Goal: Task Accomplishment & Management: Use online tool/utility

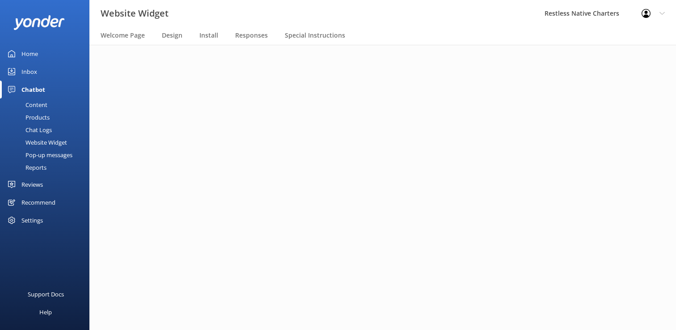
click at [33, 54] on div "Home" at bounding box center [29, 54] width 17 height 18
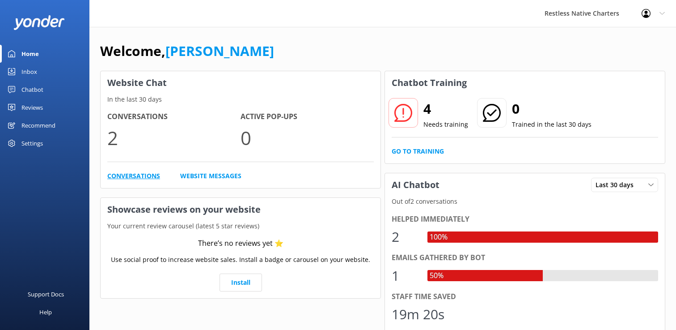
click at [140, 176] on link "Conversations" at bounding box center [133, 176] width 53 height 10
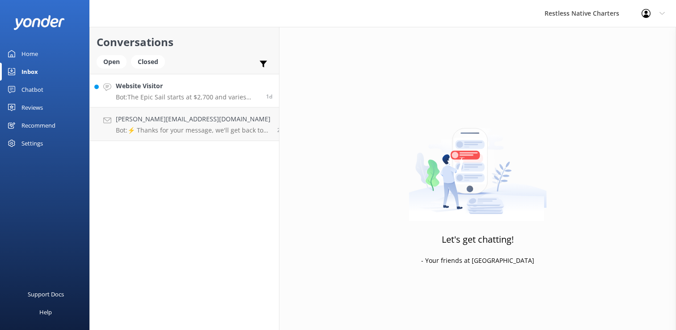
click at [191, 94] on p "Bot: The Epic Sail starts at $2,700 and varies based on the boat. For more info…" at bounding box center [188, 97] width 144 height 8
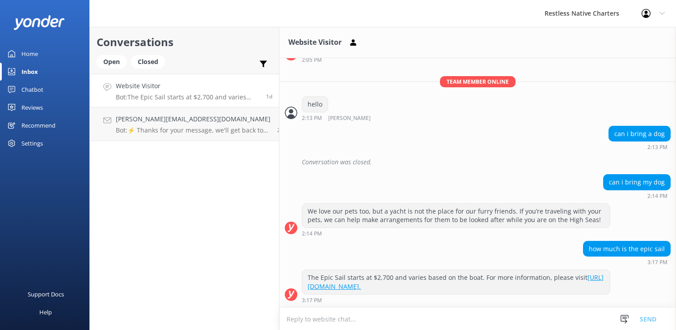
scroll to position [744, 0]
click at [513, 285] on div "The Epic Sail starts at $2,700 and varies based on the boat. For more informati…" at bounding box center [456, 282] width 308 height 24
click at [196, 130] on p "Bot: ⚡ Thanks for your message, we'll get back to you as soon as we can. You're…" at bounding box center [193, 130] width 155 height 8
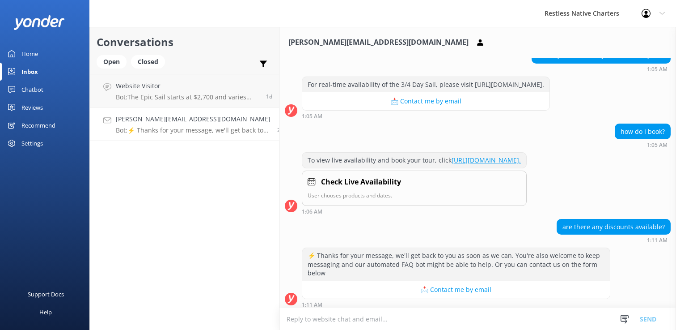
scroll to position [1305, 0]
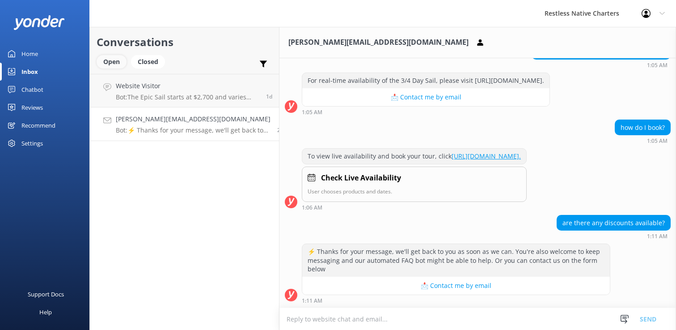
click at [115, 63] on div "Open" at bounding box center [112, 61] width 30 height 13
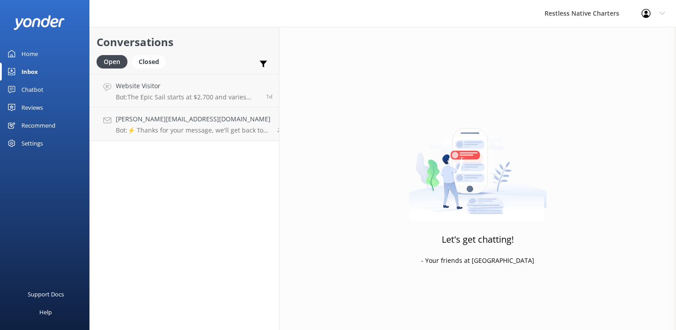
click at [37, 87] on div "Chatbot" at bounding box center [32, 90] width 22 height 18
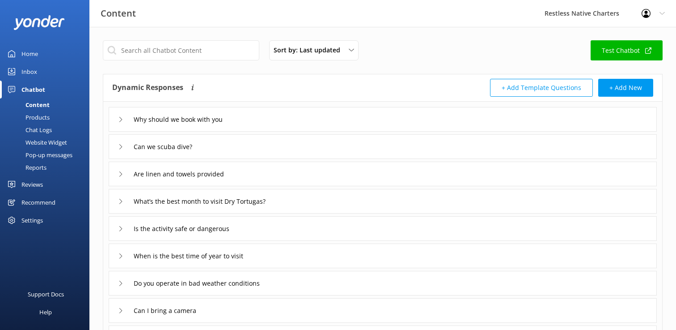
click at [634, 47] on link "Test Chatbot" at bounding box center [627, 50] width 72 height 20
click at [627, 86] on button "+ Add New" at bounding box center [626, 88] width 55 height 18
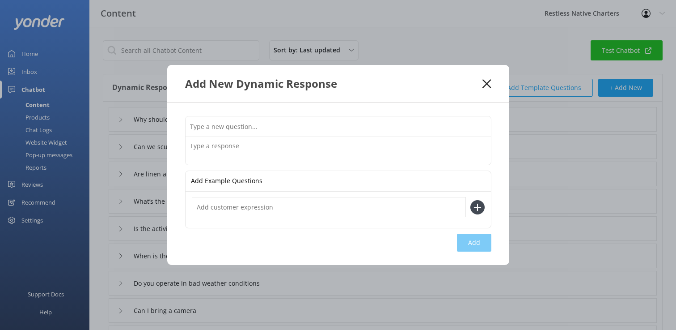
click at [222, 125] on input "text" at bounding box center [339, 126] width 306 height 20
type input "What is included?"
click at [201, 149] on textarea at bounding box center [339, 151] width 306 height 28
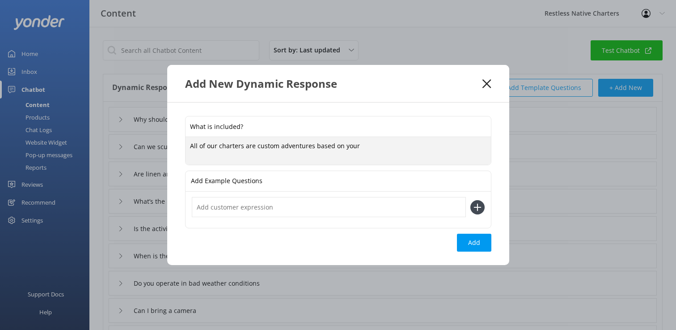
click at [255, 147] on textarea "All of our charters are custom adventures based on your" at bounding box center [339, 151] width 306 height 28
click at [313, 146] on textarea "All of our charters are "custom adventures based on your" at bounding box center [339, 151] width 306 height 28
click at [370, 147] on textarea "All of our charters are "custom adventures" based on your" at bounding box center [339, 151] width 306 height 28
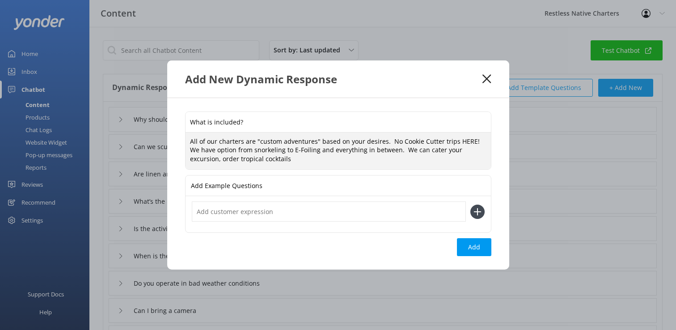
click at [264, 161] on textarea "All of our charters are "custom adventures" based on your desires. No Cookie Cu…" at bounding box center [339, 150] width 306 height 37
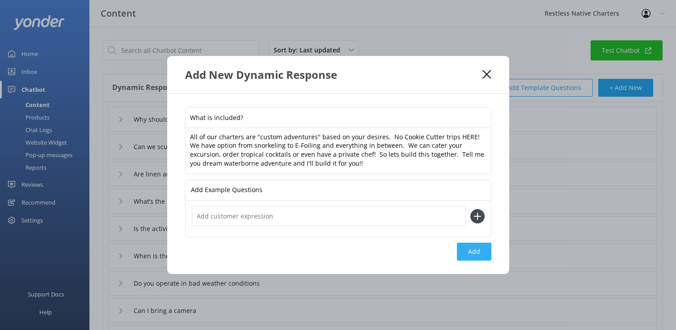
click at [474, 251] on button "Add" at bounding box center [474, 252] width 34 height 18
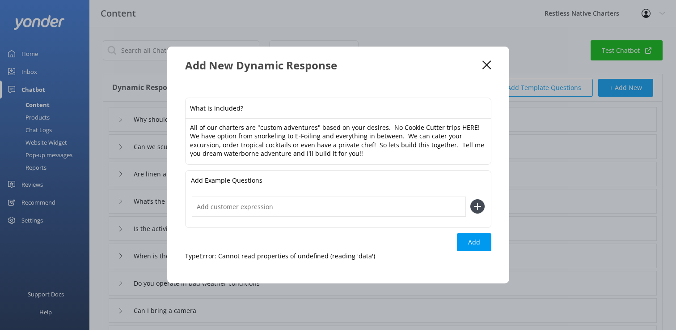
click at [258, 128] on textarea "All of our charters are "custom adventures" based on your desires. No Cookie Cu…" at bounding box center [339, 142] width 306 height 46
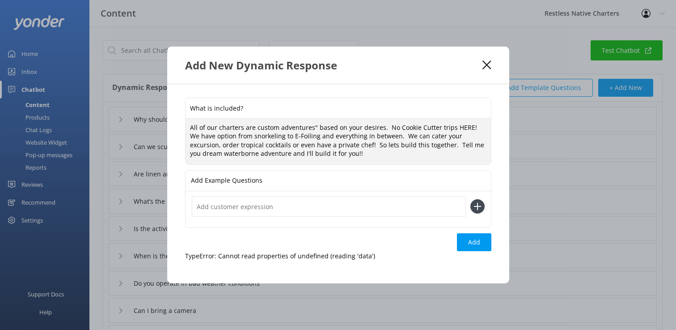
click at [313, 127] on textarea "All of our charters are custom adventures" based on your desires. No Cookie Cut…" at bounding box center [339, 142] width 306 height 46
type textarea "All of our charters are custom adventures based on your desires. No Cookie Cutt…"
click at [475, 240] on button "Add" at bounding box center [474, 242] width 34 height 18
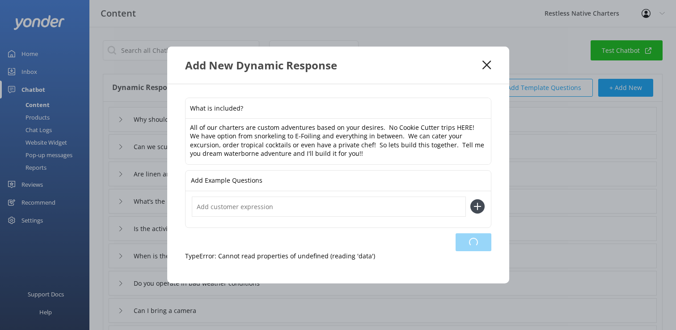
type input "What is included?"
type input "Why should we book with you"
type input "Can we scuba dive?"
type input "Are linen and towels provided"
type input "What’s the best month to visit Dry Tortugas?"
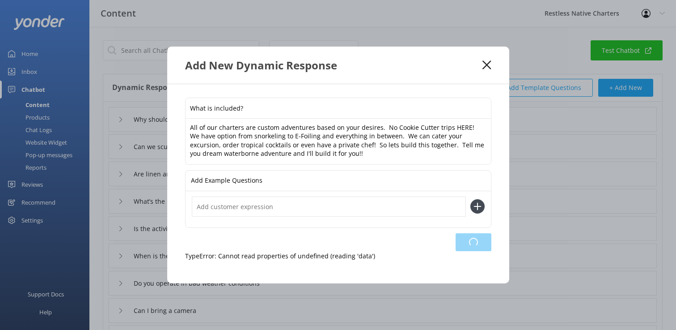
type input "Is the activity safe or dangerous"
type input "When is the best time of year to visit"
type input "Do you operate in bad weather conditions"
type input "Can I bring a camera"
type input "Whats popular"
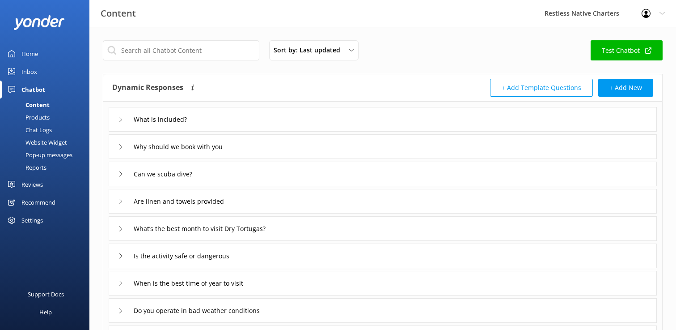
click at [532, 88] on button "+ Add Template Questions" at bounding box center [541, 88] width 103 height 18
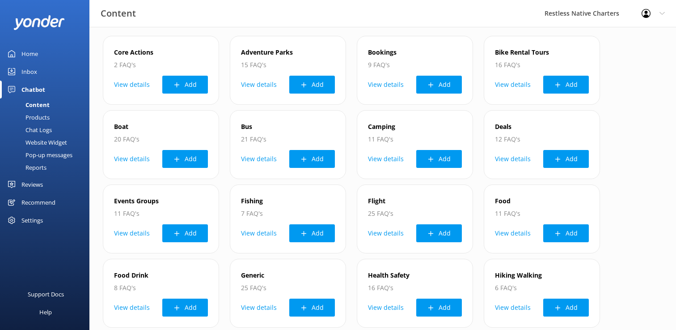
scroll to position [63, 0]
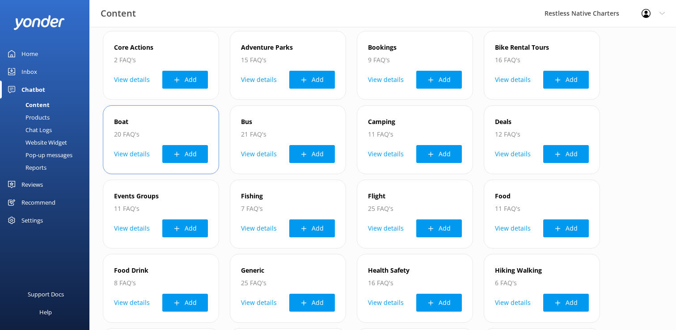
click at [136, 154] on button "View details" at bounding box center [132, 154] width 36 height 18
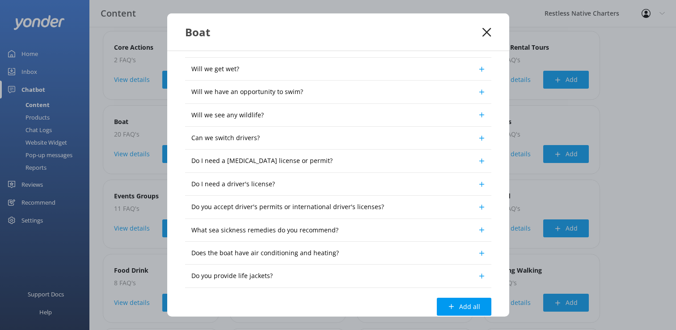
scroll to position [260, 0]
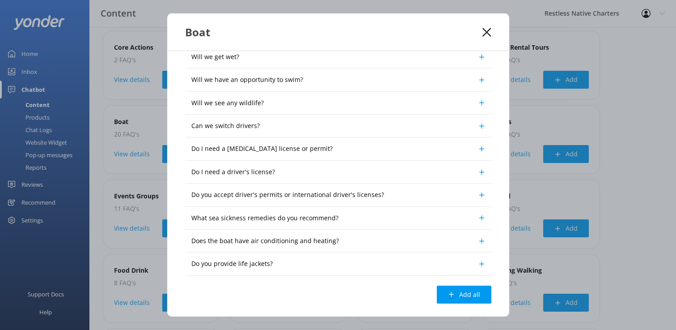
click at [487, 33] on use at bounding box center [487, 32] width 9 height 9
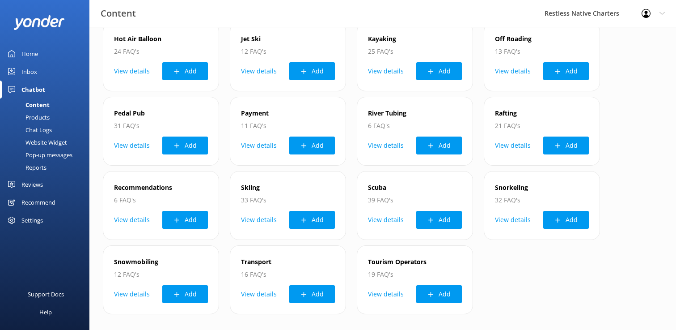
scroll to position [376, 0]
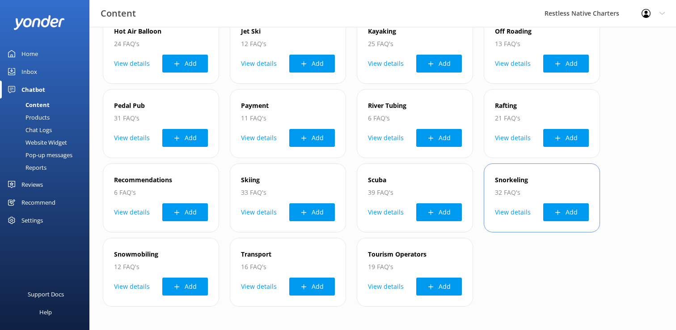
click at [553, 173] on div "Snorkeling 32 FAQ's View details Add" at bounding box center [542, 197] width 116 height 69
click at [513, 212] on button "View details" at bounding box center [513, 212] width 36 height 18
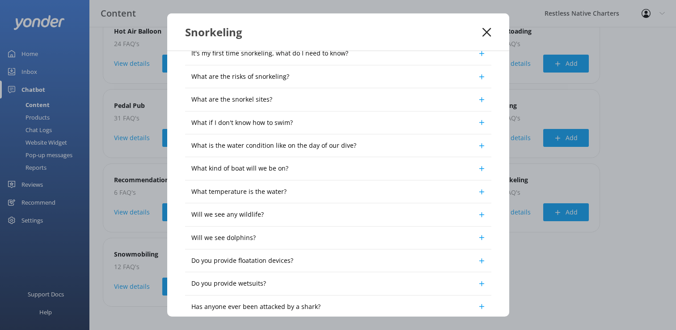
scroll to position [356, 0]
click at [485, 30] on use at bounding box center [487, 32] width 9 height 9
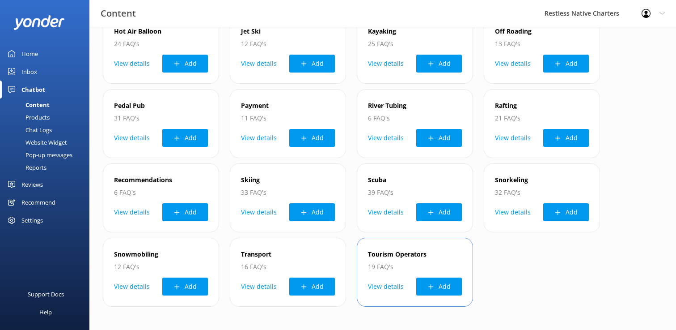
click at [425, 250] on p "Tourism Operators" at bounding box center [415, 254] width 94 height 11
click at [392, 285] on button "View details" at bounding box center [386, 286] width 36 height 18
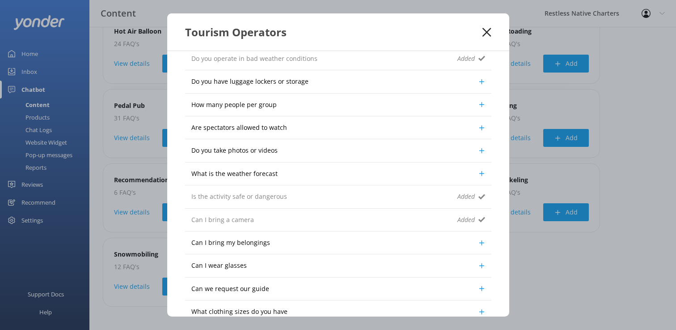
scroll to position [75, 0]
click at [487, 31] on use at bounding box center [487, 32] width 9 height 9
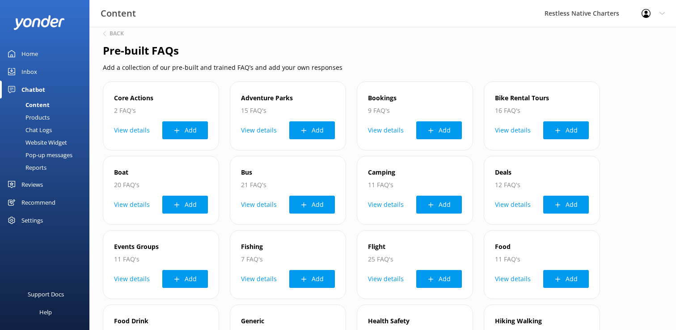
scroll to position [0, 0]
